Goal: Check status

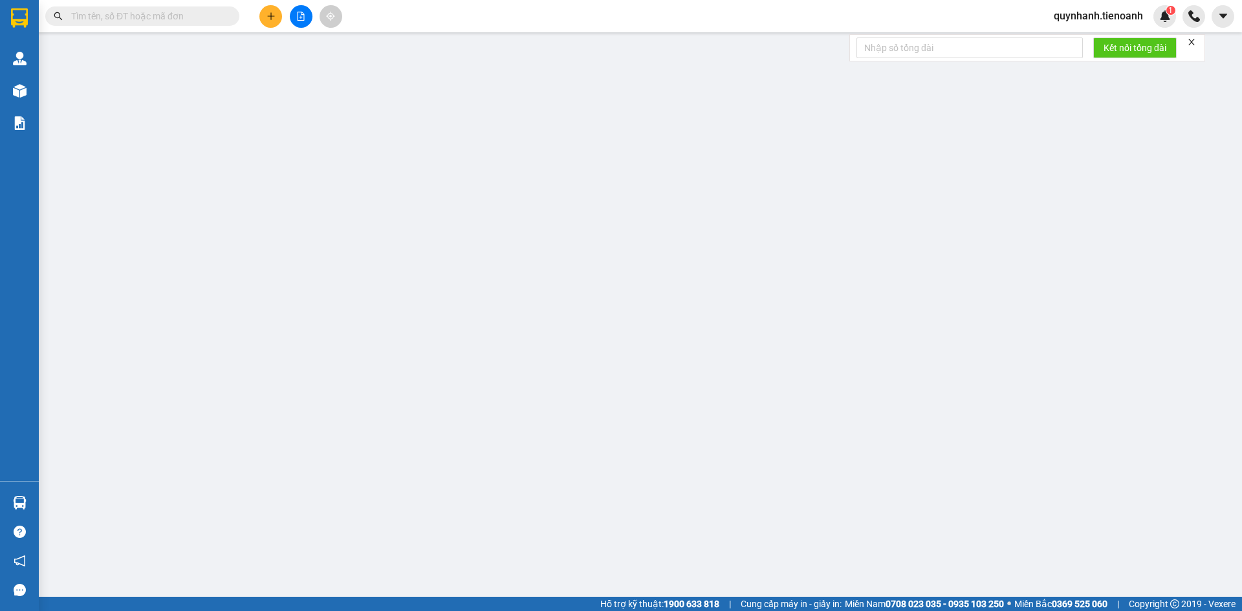
click at [189, 14] on input "text" at bounding box center [147, 16] width 153 height 14
paste input "0911633352"
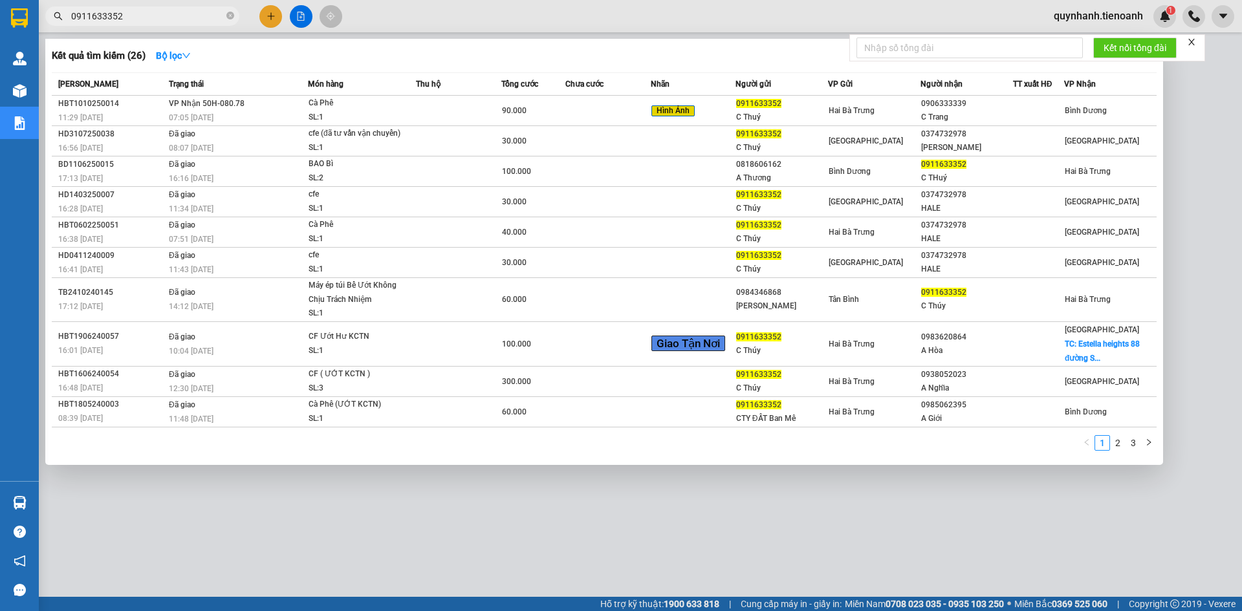
type input "0911633352"
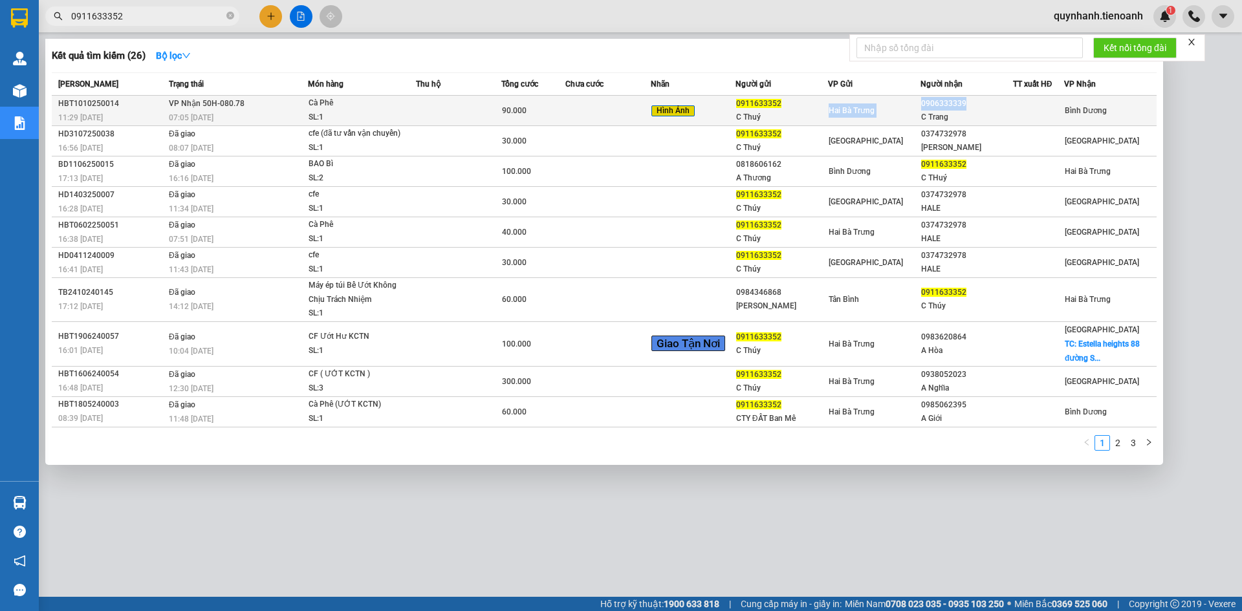
drag, startPoint x: 917, startPoint y: 104, endPoint x: 993, endPoint y: 102, distance: 75.7
click at [993, 102] on tr "HBT1010250014 11:29 [DATE] VP Nhận 50H-080.78 07:05 [DATE] Cà Phê SL: 1 90.000 …" at bounding box center [604, 111] width 1105 height 30
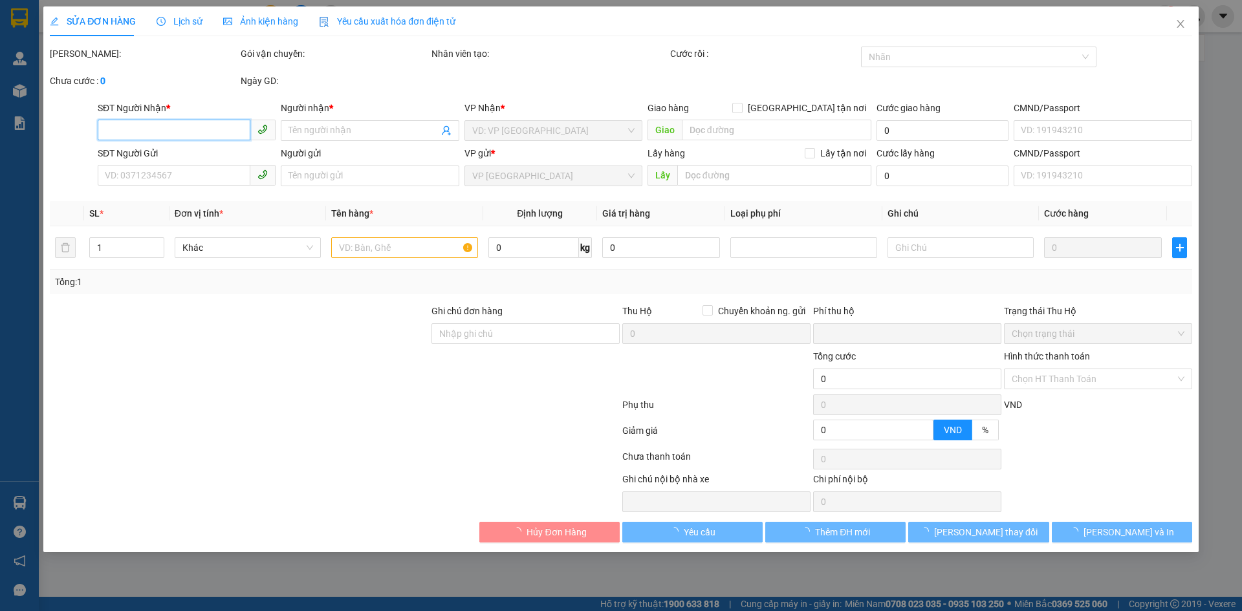
type input "0906333339"
type input "C Trang"
type input "0911633352"
type input "C Thuý"
type input "0"
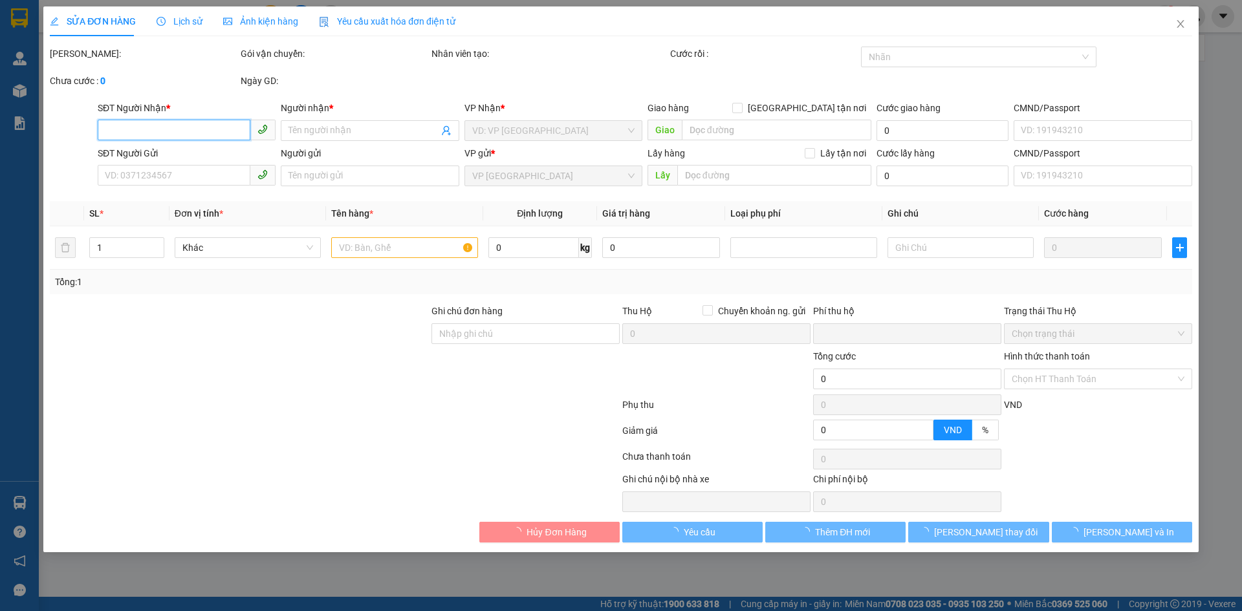
type input "90.000"
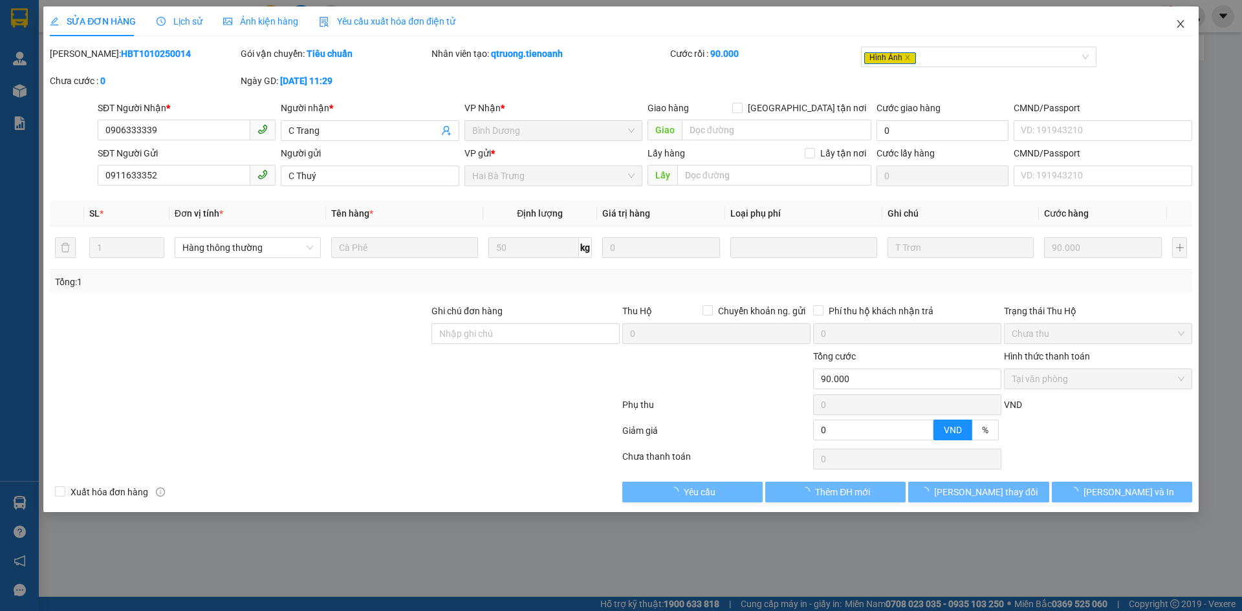
click at [1183, 21] on icon "close" at bounding box center [1181, 24] width 10 height 10
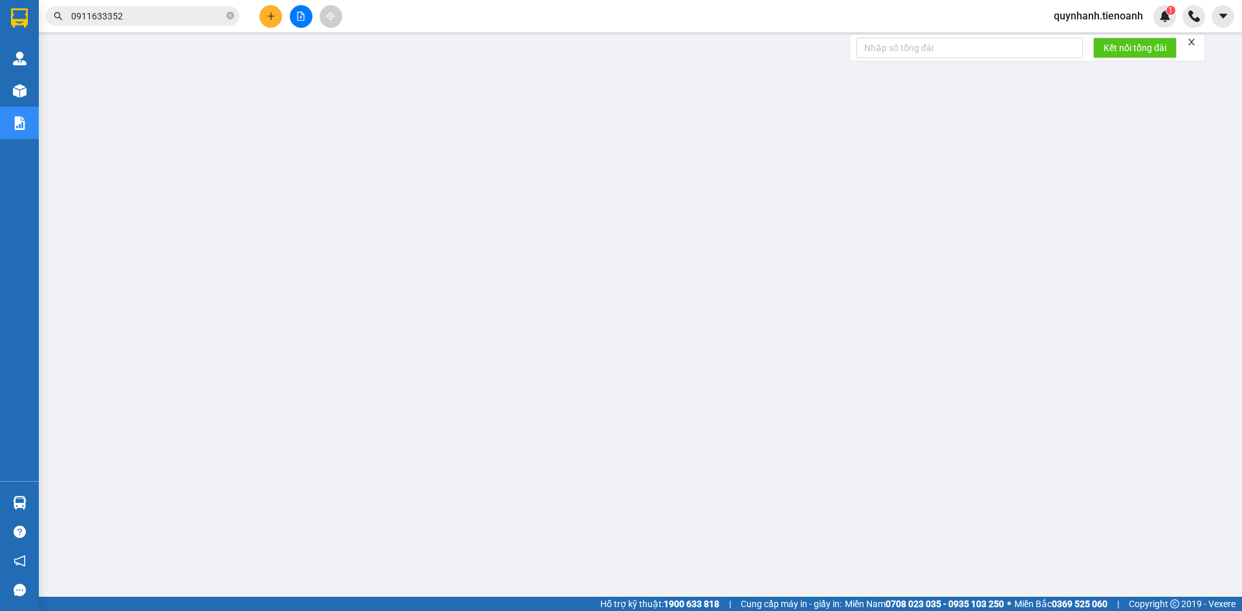
click at [162, 11] on span "0911633352" at bounding box center [142, 15] width 194 height 19
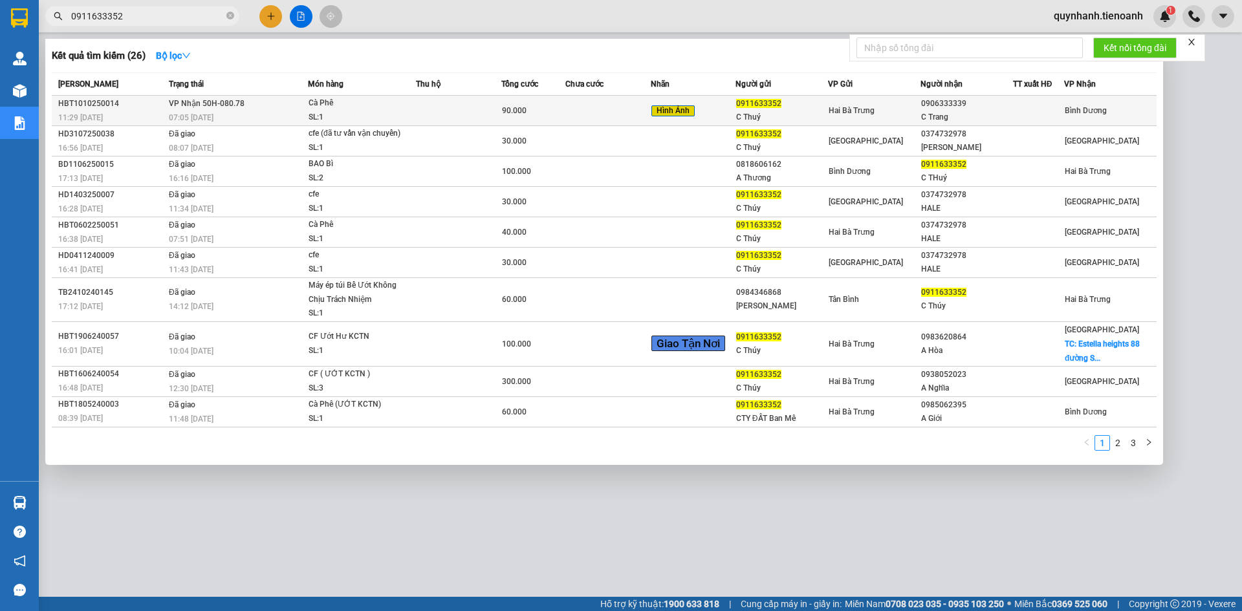
click at [934, 111] on div "C Trang" at bounding box center [966, 118] width 91 height 14
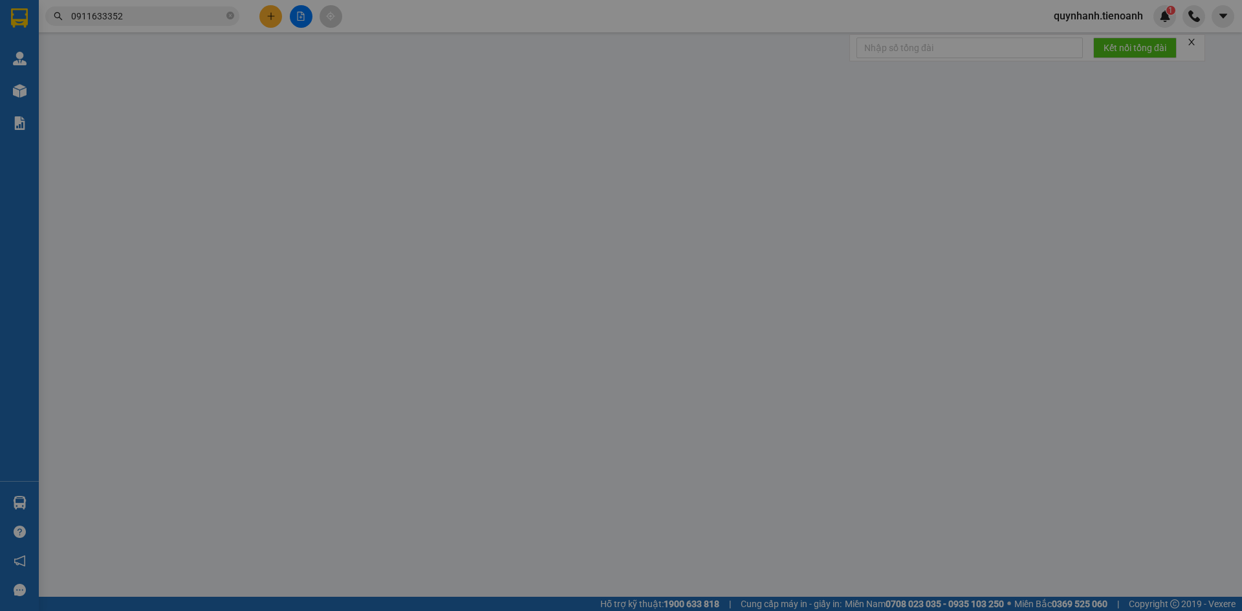
type input "0906333339"
type input "C Trang"
type input "0911633352"
type input "C Thuý"
type input "0"
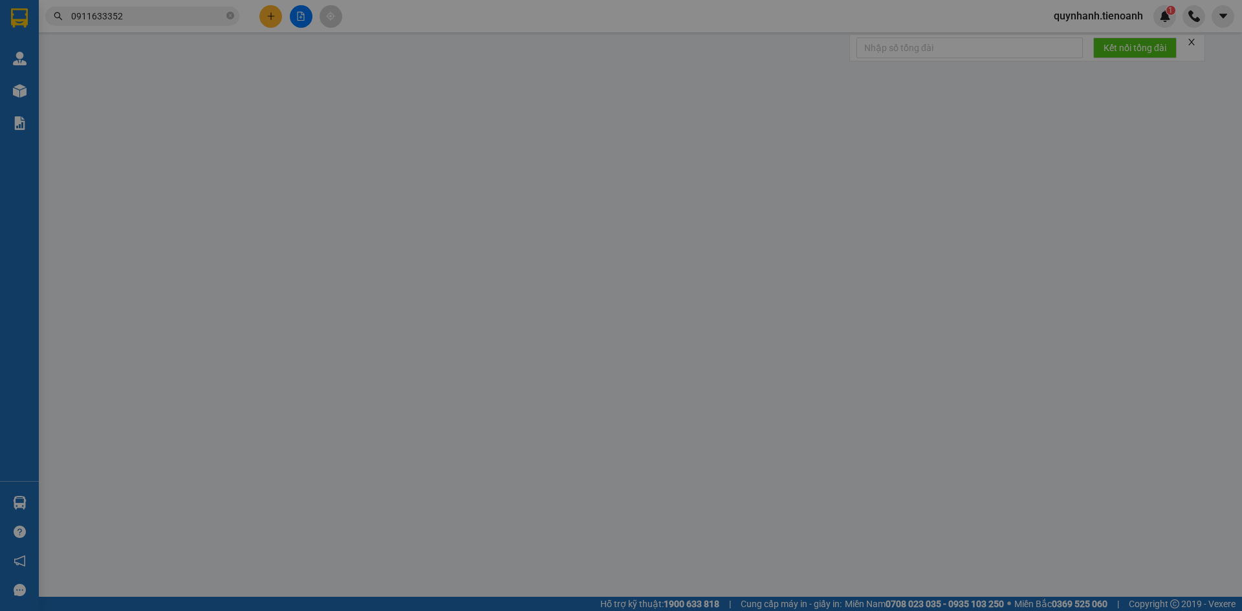
type input "90.000"
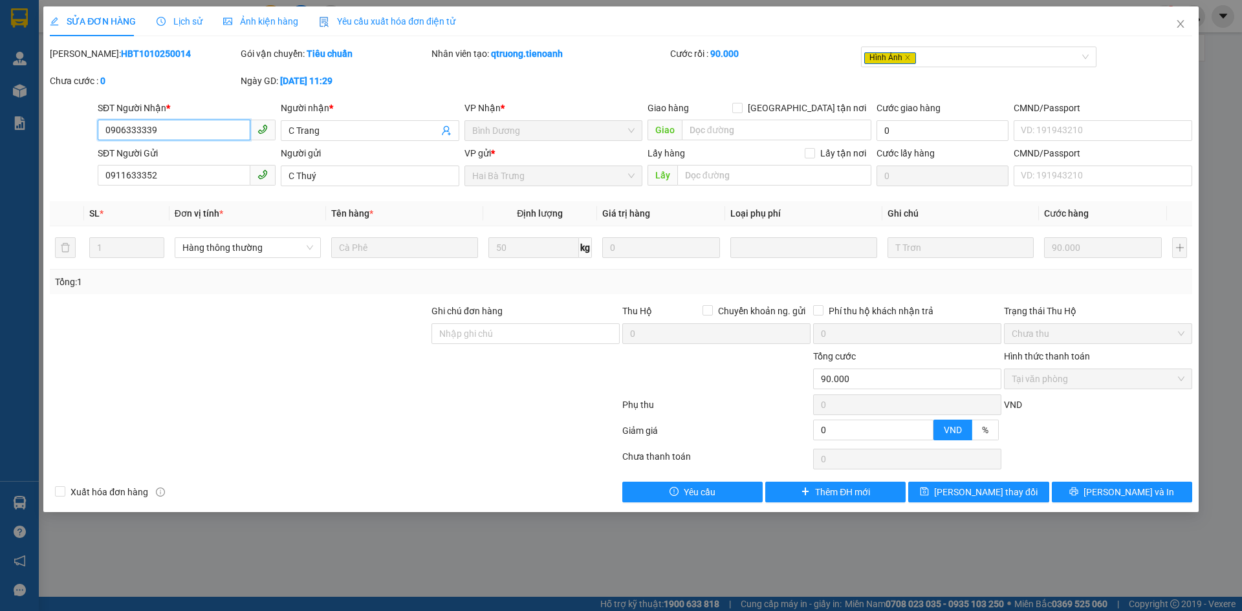
drag, startPoint x: 131, startPoint y: 127, endPoint x: 77, endPoint y: 120, distance: 54.9
click at [71, 123] on div "SĐT Người Nhận * 0906333339 0906333339 Người nhận * C Trang VP Nhận * Bình Dươn…" at bounding box center [621, 123] width 1145 height 45
click at [1177, 22] on icon "close" at bounding box center [1181, 24] width 10 height 10
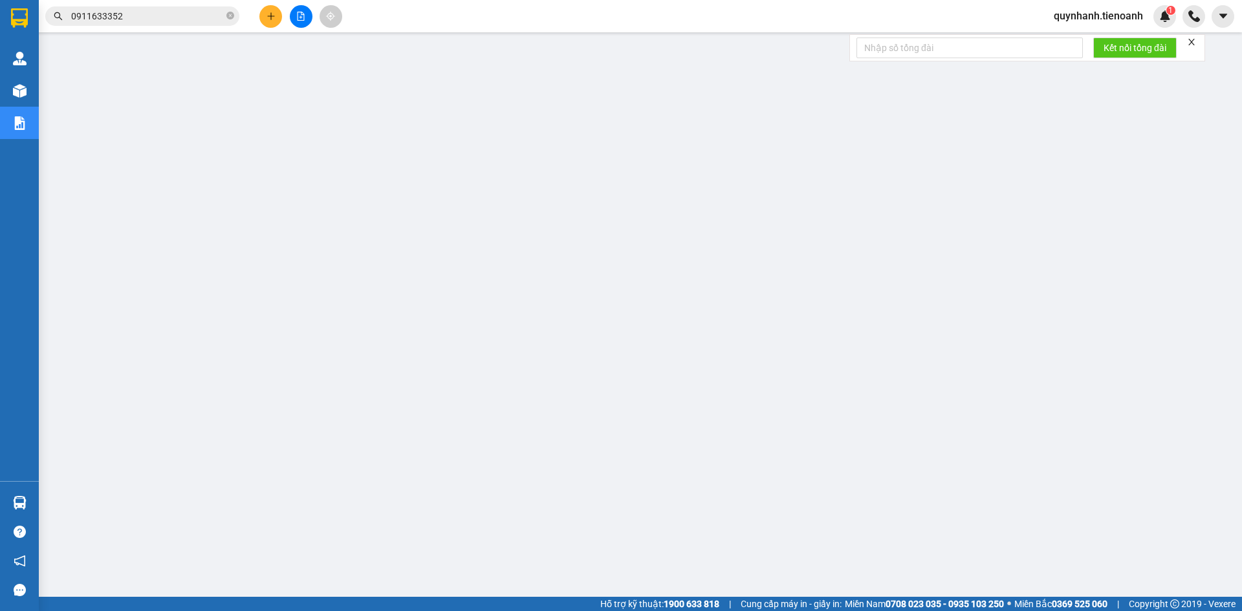
click at [142, 15] on input "0911633352" at bounding box center [147, 16] width 153 height 14
click at [198, 24] on span at bounding box center [142, 15] width 194 height 19
click at [195, 13] on input "text" at bounding box center [147, 16] width 153 height 14
paste input "0916405566"
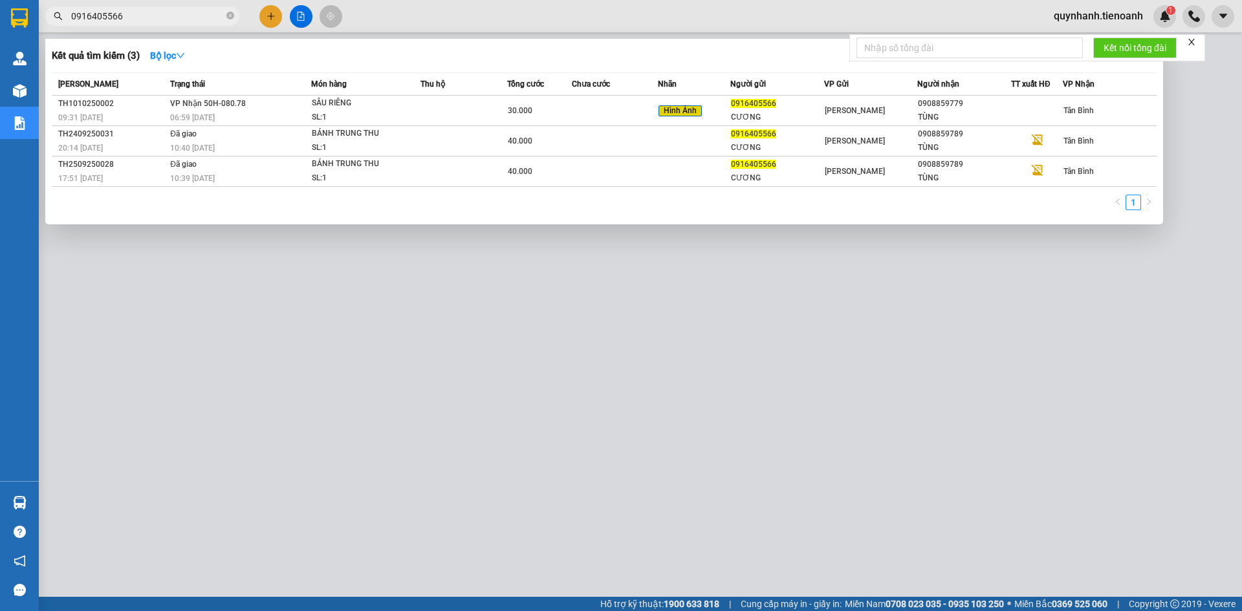
type input "0916405566"
